Goal: Navigation & Orientation: Find specific page/section

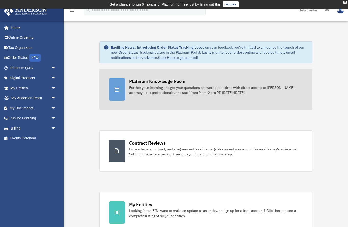
click at [180, 83] on div "Platinum Knowledge Room" at bounding box center [157, 81] width 56 height 6
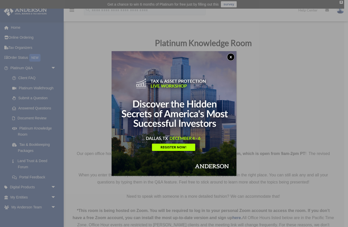
click at [183, 148] on img at bounding box center [173, 113] width 125 height 125
click at [228, 55] on button "x" at bounding box center [231, 57] width 8 height 8
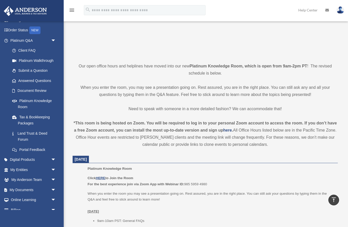
scroll to position [31, 0]
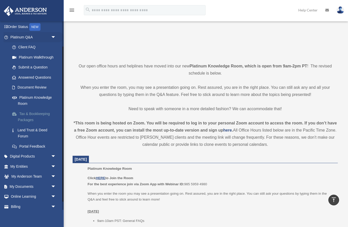
click at [44, 115] on link "Tax & Bookkeeping Packages" at bounding box center [35, 117] width 56 height 16
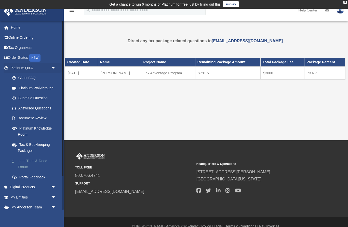
click at [42, 160] on link "Land Trust & Deed Forum" at bounding box center [35, 164] width 56 height 16
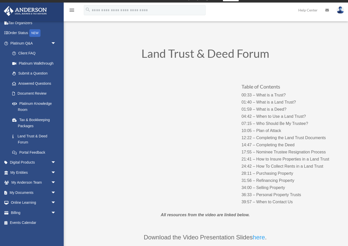
scroll to position [22, 0]
